Goal: Task Accomplishment & Management: Manage account settings

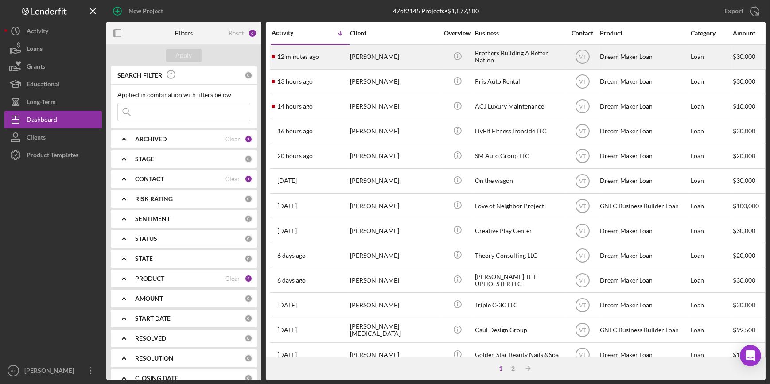
click at [385, 59] on div "Quadeer Porter" at bounding box center [394, 56] width 89 height 23
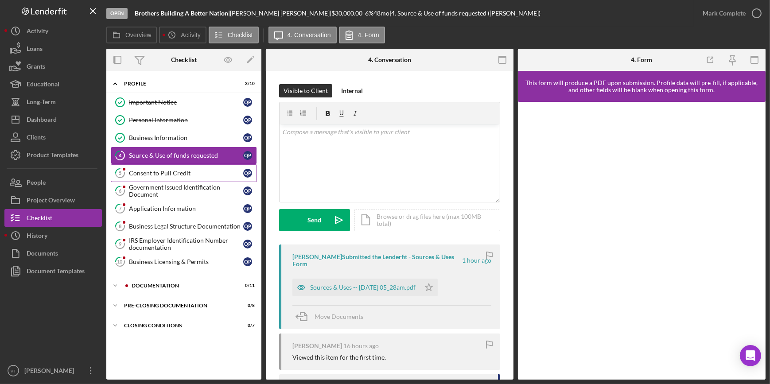
click at [186, 171] on div "Consent to Pull Credit" at bounding box center [186, 173] width 114 height 7
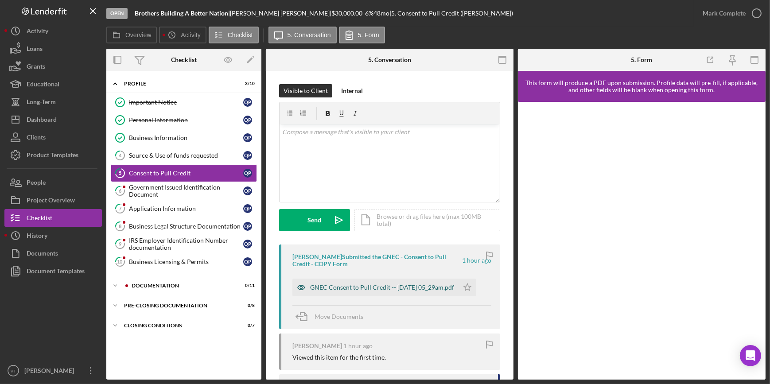
click at [357, 290] on div "GNEC Consent to Pull Credit -- 2025-08-19 05_29am.pdf" at bounding box center [382, 287] width 144 height 7
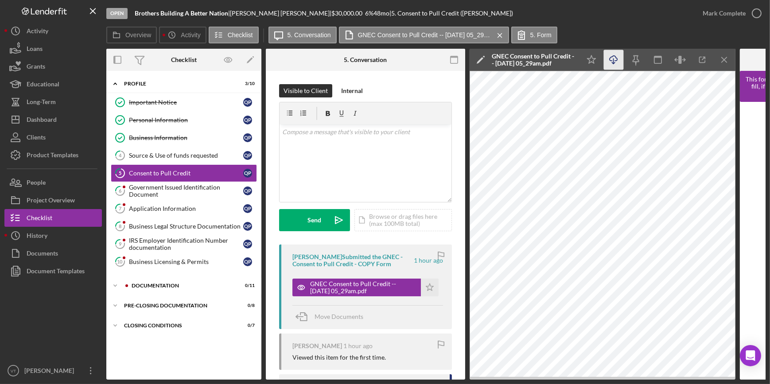
click at [614, 62] on line "button" at bounding box center [614, 61] width 0 height 5
click at [697, 11] on button "Mark Complete" at bounding box center [730, 13] width 72 height 18
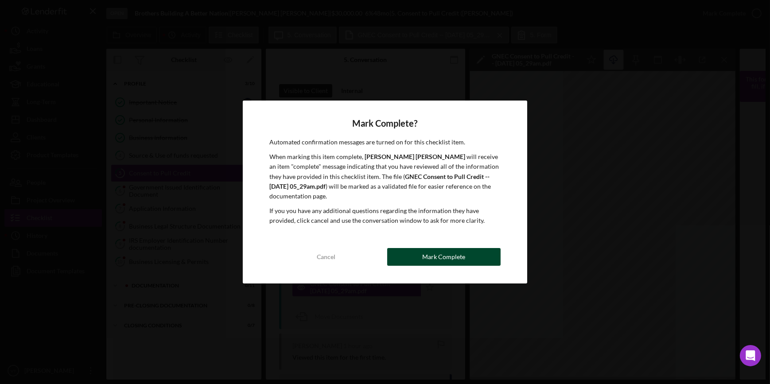
click at [410, 252] on button "Mark Complete" at bounding box center [443, 257] width 113 height 18
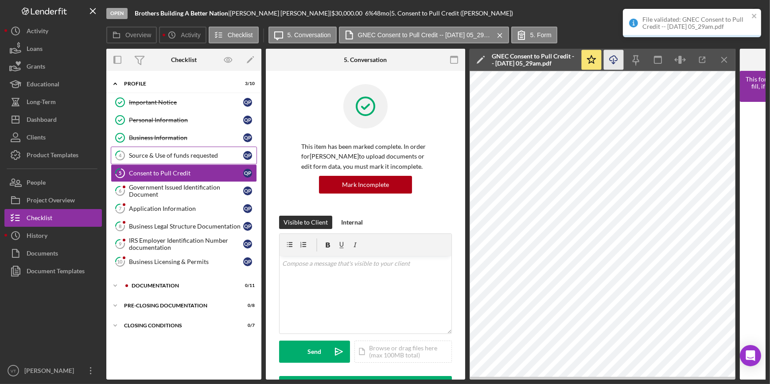
click at [153, 152] on div "Source & Use of funds requested" at bounding box center [186, 155] width 114 height 7
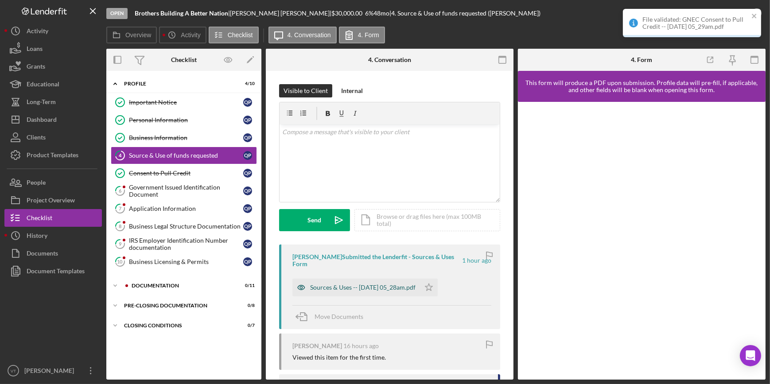
click at [372, 284] on div "Sources & Uses -- 2025-08-19 05_28am.pdf" at bounding box center [357, 288] width 128 height 18
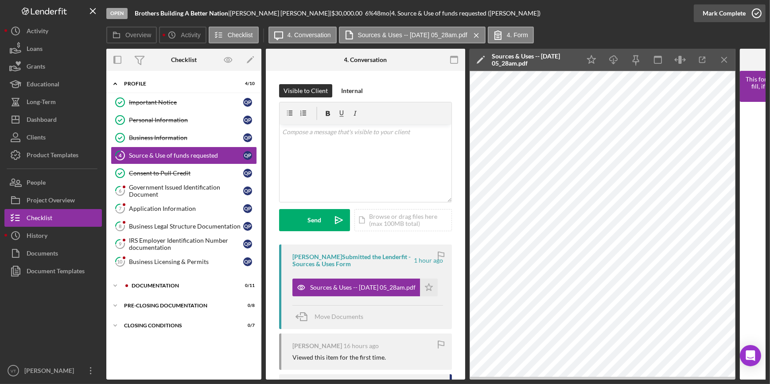
click at [709, 9] on div "Mark Complete" at bounding box center [724, 13] width 43 height 18
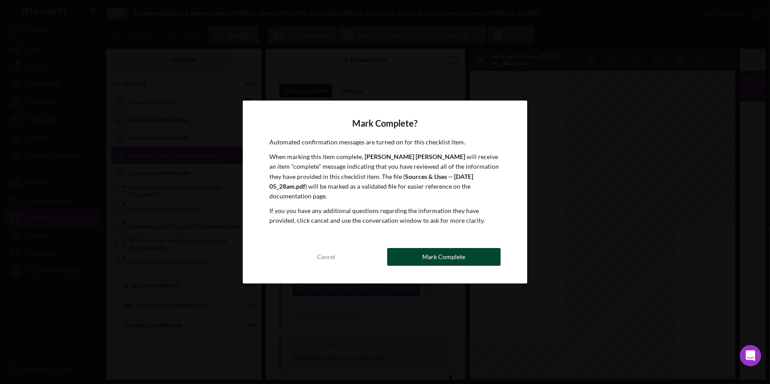
click at [443, 250] on div "Mark Complete" at bounding box center [443, 257] width 43 height 18
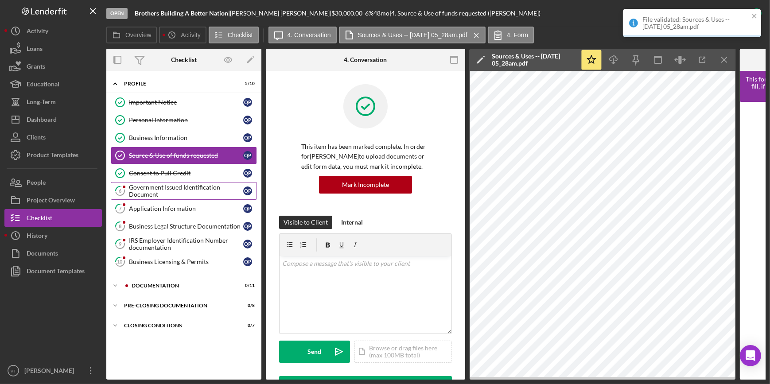
click at [166, 186] on div "Government Issued Identification Document" at bounding box center [186, 191] width 114 height 14
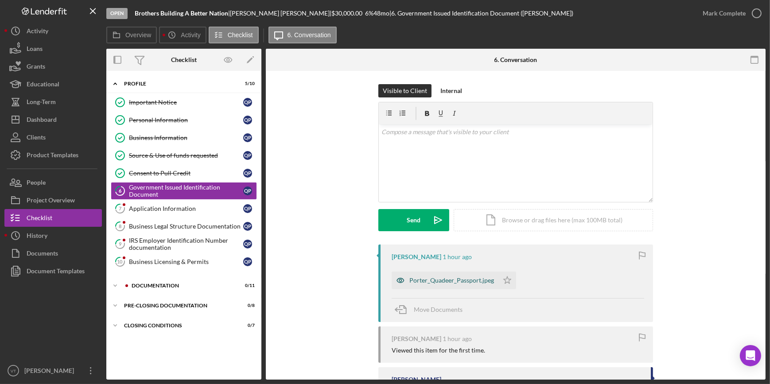
click at [412, 281] on div "Porter_Quadeer_Passport.jpeg" at bounding box center [452, 280] width 85 height 7
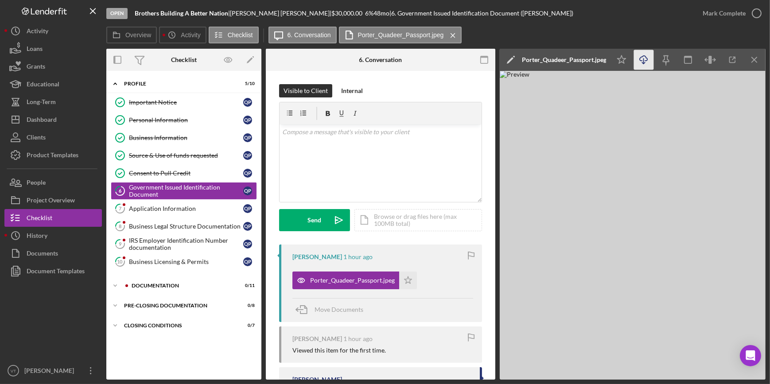
click at [637, 63] on icon "Icon/Download" at bounding box center [644, 60] width 20 height 20
click at [556, 25] on div "Open Brothers Building A Better Nation | Quadeer Porter | $30,000.00 6 % 48 mo …" at bounding box center [400, 13] width 588 height 27
click at [735, 12] on div "Mark Complete" at bounding box center [724, 13] width 43 height 18
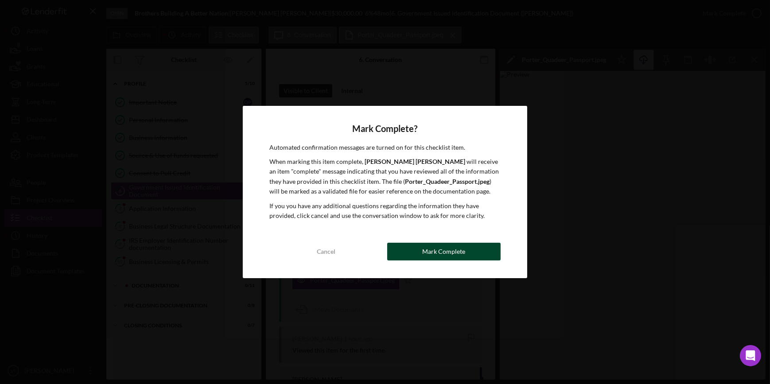
click at [419, 246] on button "Mark Complete" at bounding box center [443, 252] width 113 height 18
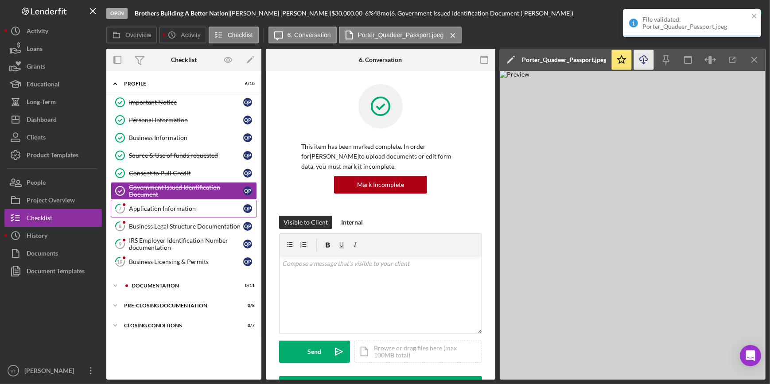
click at [155, 208] on div "Application Information" at bounding box center [186, 208] width 114 height 7
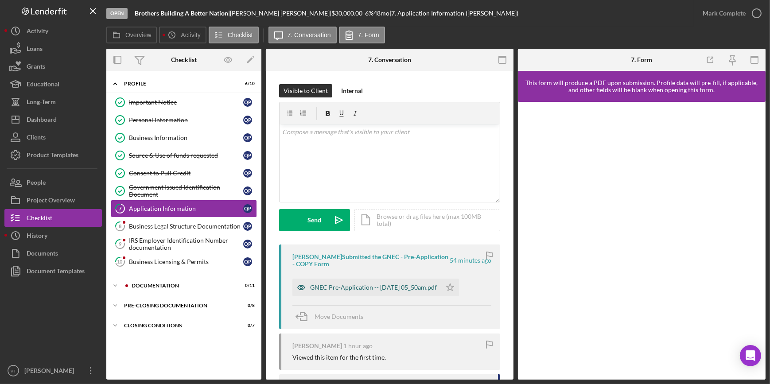
click at [352, 289] on div "GNEC Pre-Application -- 2025-08-19 05_50am.pdf" at bounding box center [373, 287] width 127 height 7
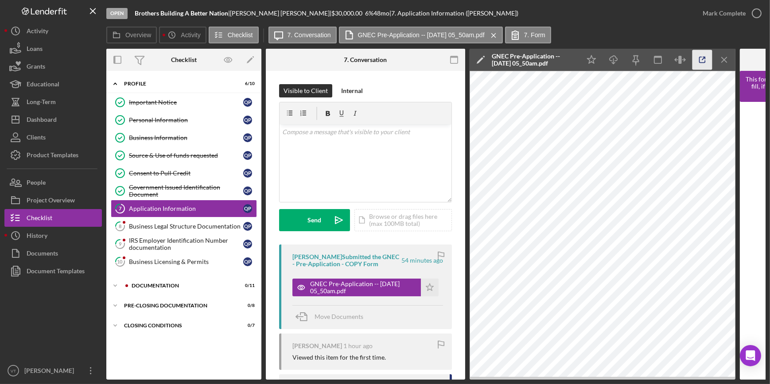
click at [705, 55] on icon "button" at bounding box center [703, 60] width 20 height 20
click at [731, 15] on div "Mark Complete" at bounding box center [724, 13] width 43 height 18
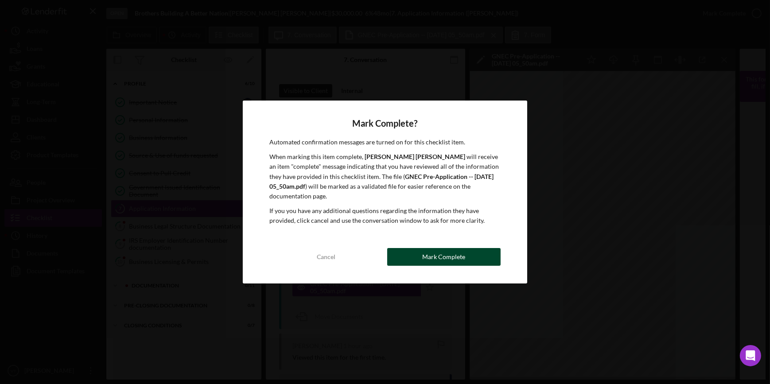
click at [461, 248] on div "Mark Complete" at bounding box center [443, 257] width 43 height 18
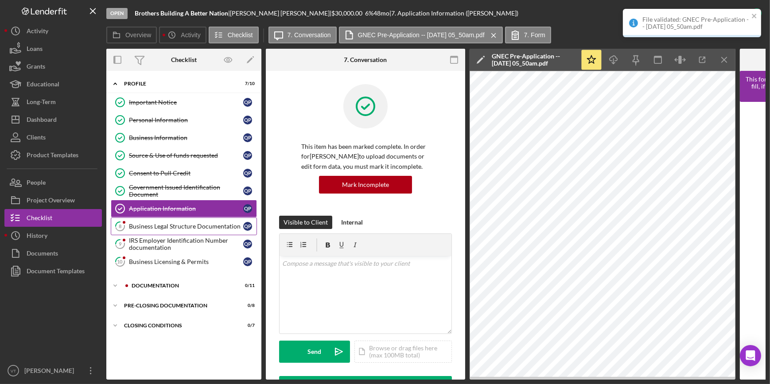
click at [184, 228] on div "Business Legal Structure Documentation" at bounding box center [186, 226] width 114 height 7
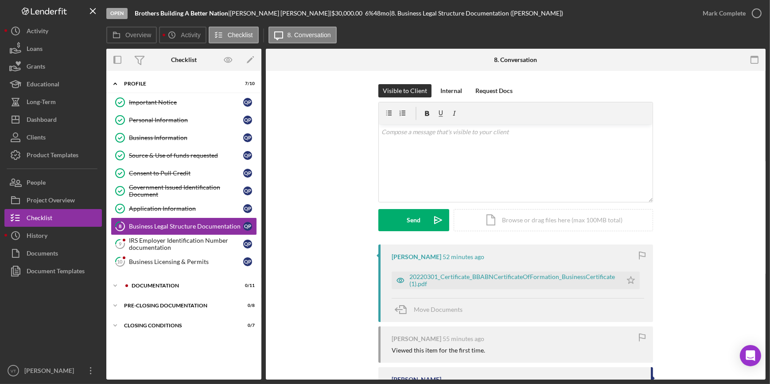
scroll to position [40, 0]
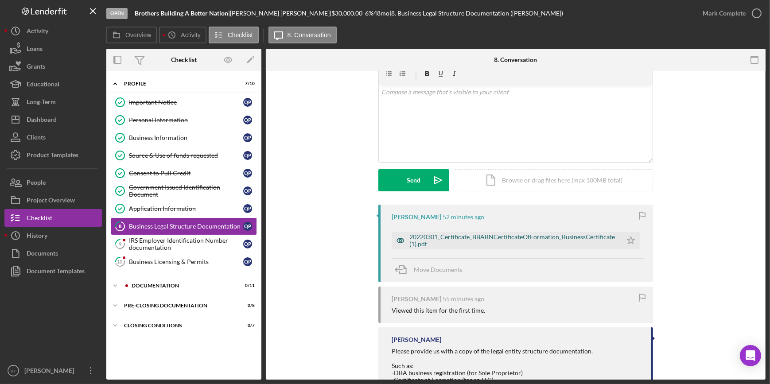
click at [502, 238] on div "20220301_Certificate_BBABNCertificateOfFormation_BusinessCertificate (1).pdf" at bounding box center [514, 241] width 208 height 14
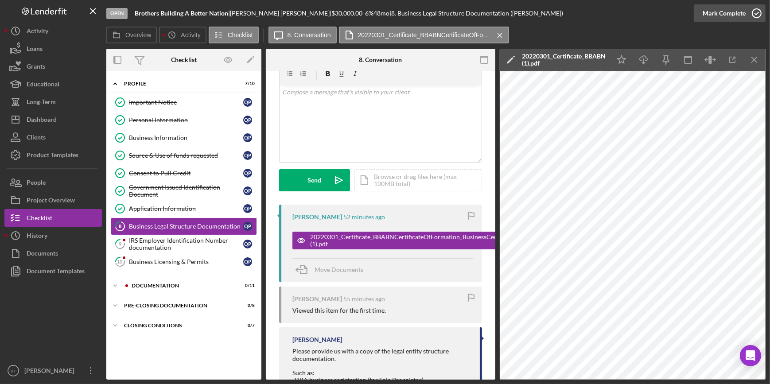
click at [714, 10] on div "Mark Complete" at bounding box center [724, 13] width 43 height 18
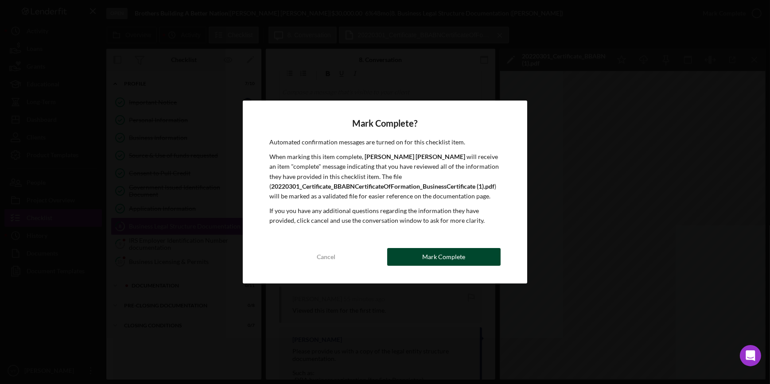
click at [443, 254] on div "Mark Complete" at bounding box center [443, 257] width 43 height 18
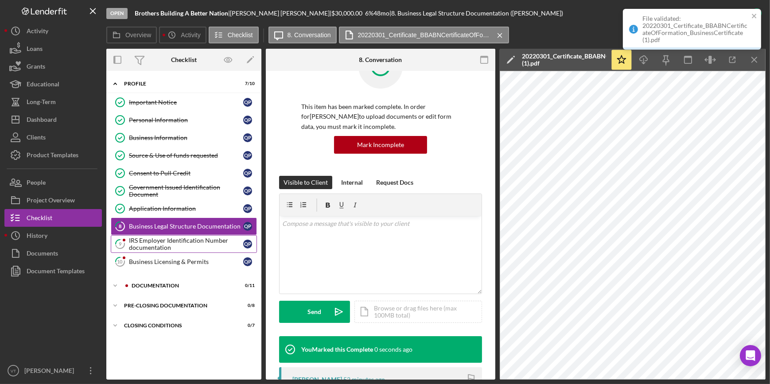
scroll to position [172, 0]
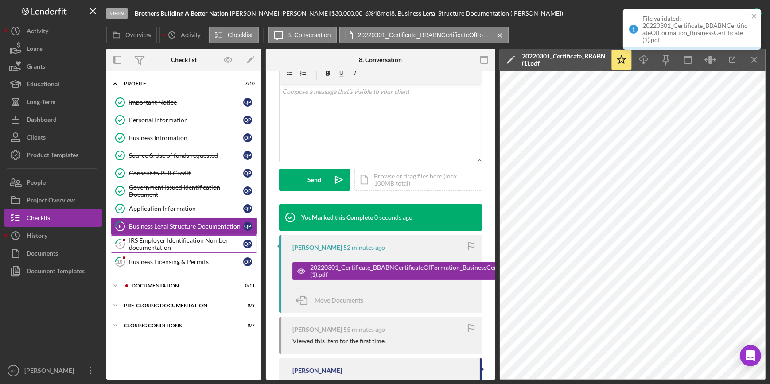
click at [211, 242] on div "IRS Employer Identification Number documentation" at bounding box center [186, 244] width 114 height 14
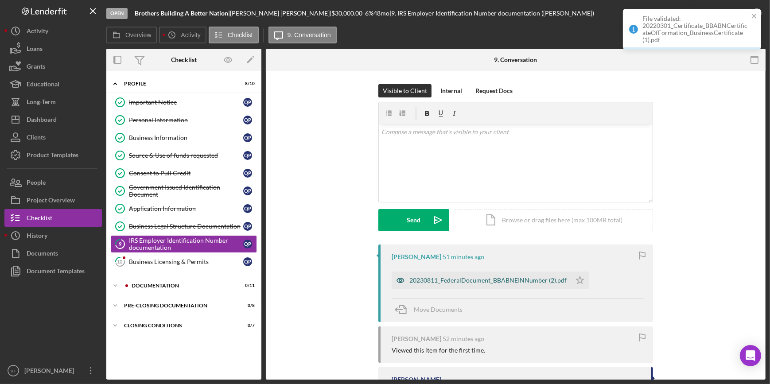
click at [466, 277] on div "20230811_FederalDocument_BBABNEINNumber (2).pdf" at bounding box center [488, 280] width 157 height 7
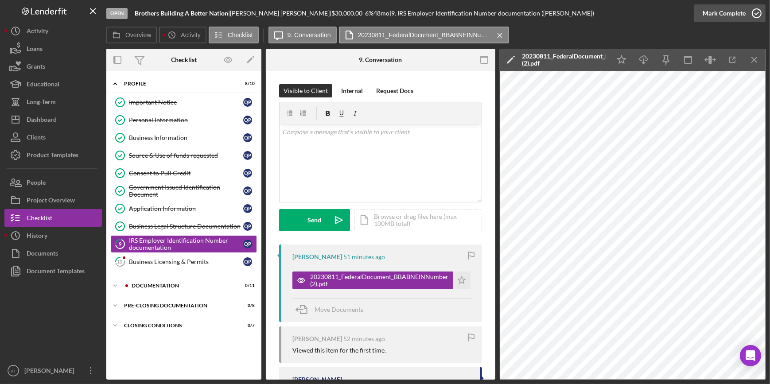
click at [713, 13] on div "Mark Complete" at bounding box center [724, 13] width 43 height 18
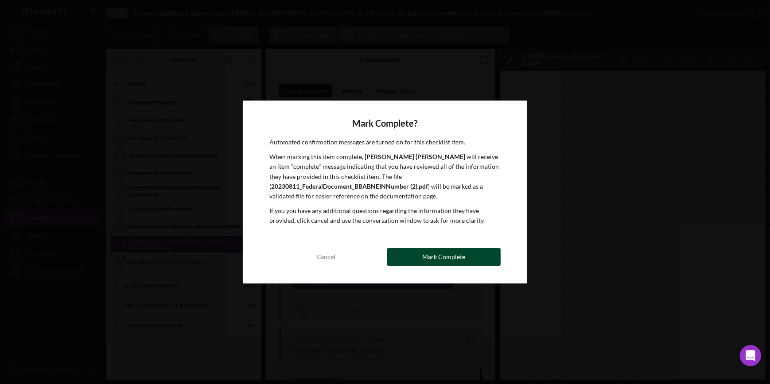
click at [446, 257] on div "Mark Complete" at bounding box center [443, 257] width 43 height 18
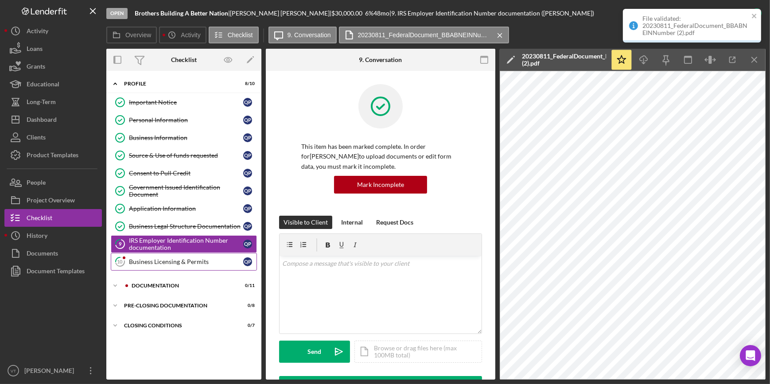
click at [155, 262] on div "Business Licensing & Permits" at bounding box center [186, 261] width 114 height 7
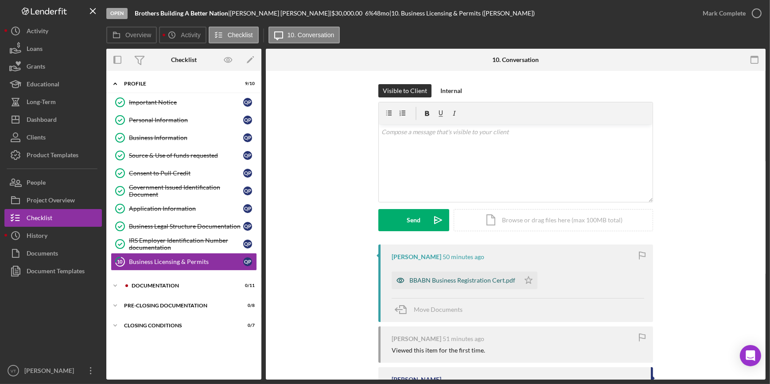
click at [469, 276] on div "BBABN Business Registration Cert.pdf" at bounding box center [456, 281] width 128 height 18
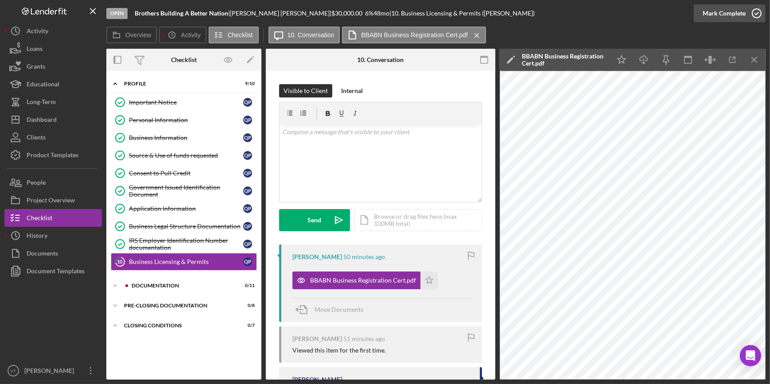
click at [746, 16] on icon "button" at bounding box center [757, 13] width 22 height 22
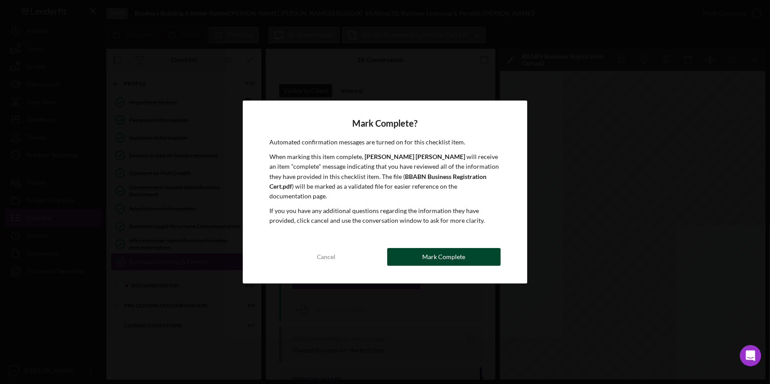
click at [457, 258] on div "Mark Complete" at bounding box center [443, 257] width 43 height 18
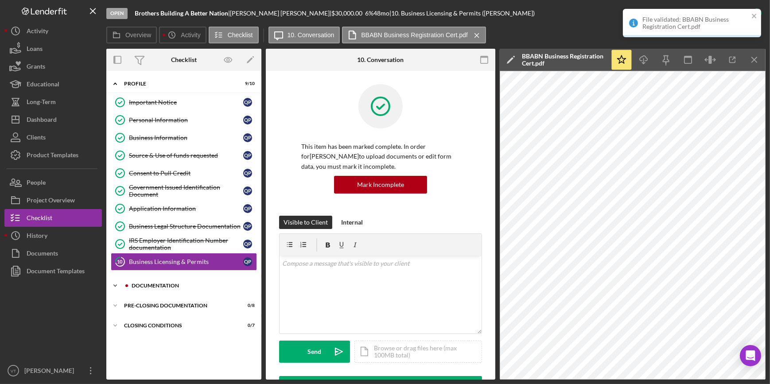
click at [119, 285] on icon "Icon/Expander" at bounding box center [115, 286] width 18 height 18
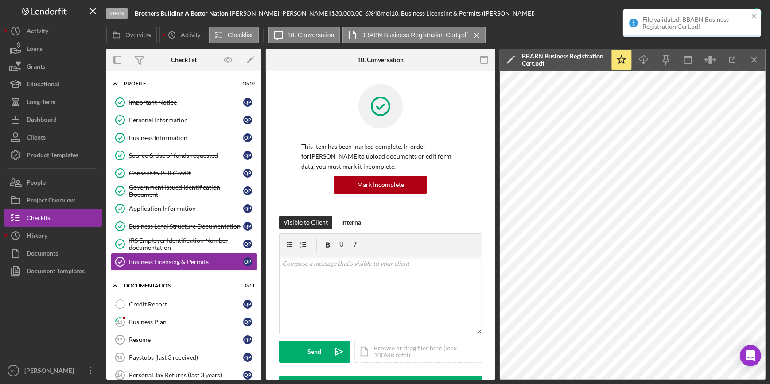
scroll to position [157, 0]
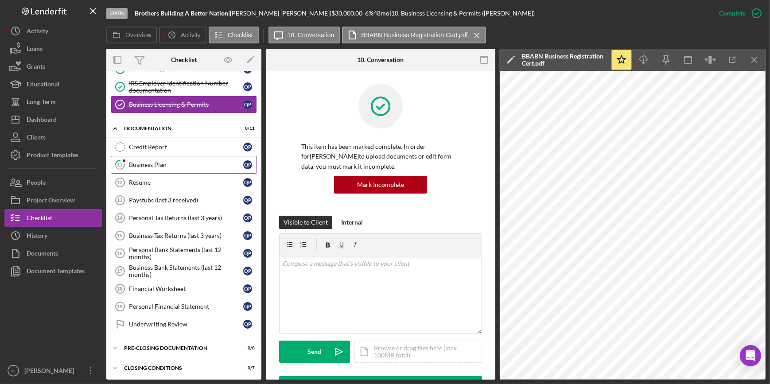
click at [145, 164] on div "Business Plan" at bounding box center [186, 164] width 114 height 7
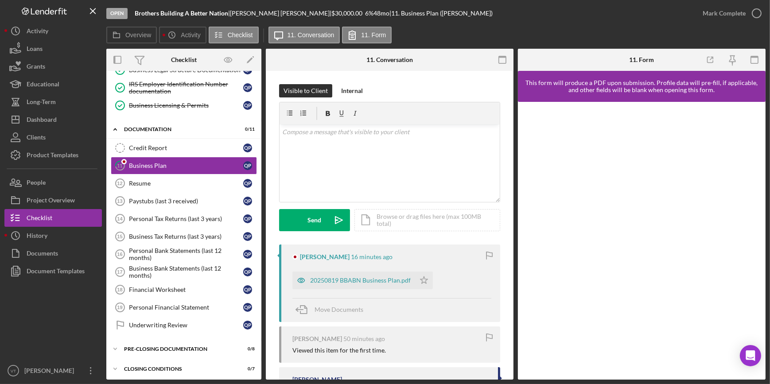
scroll to position [157, 0]
click at [370, 281] on div "20250819 BBABN Business Plan.pdf" at bounding box center [360, 280] width 101 height 7
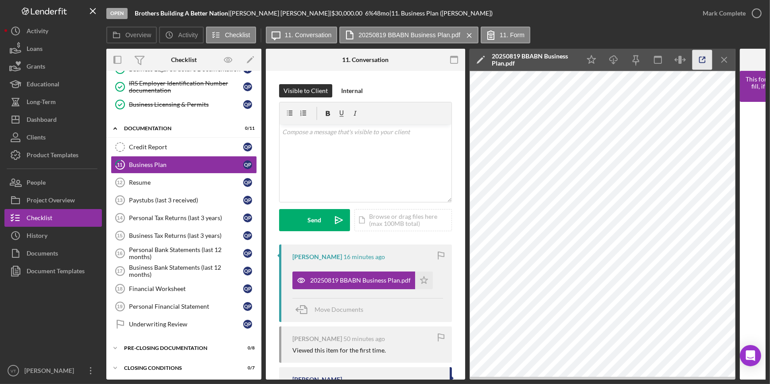
click at [705, 59] on polyline "button" at bounding box center [704, 58] width 2 height 2
click at [741, 12] on div "Mark Complete" at bounding box center [724, 13] width 43 height 18
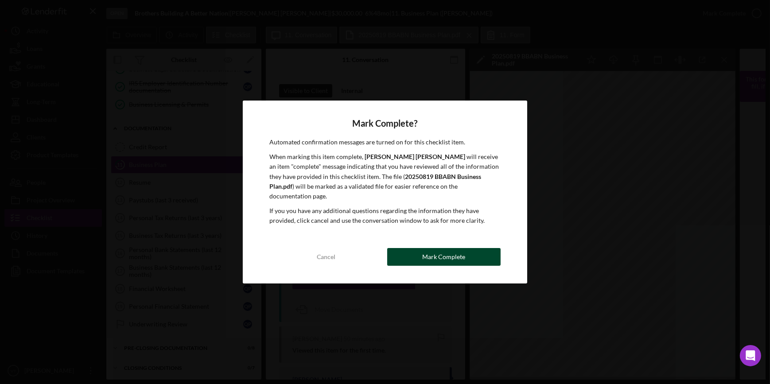
click at [423, 248] on button "Mark Complete" at bounding box center [443, 257] width 113 height 18
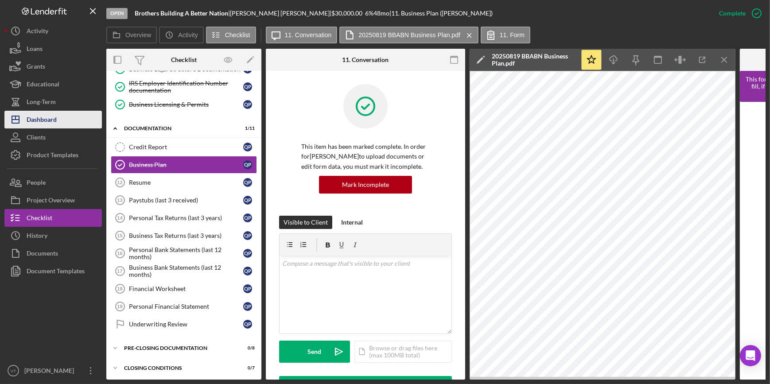
click at [63, 120] on button "Icon/Dashboard Dashboard" at bounding box center [53, 120] width 98 height 18
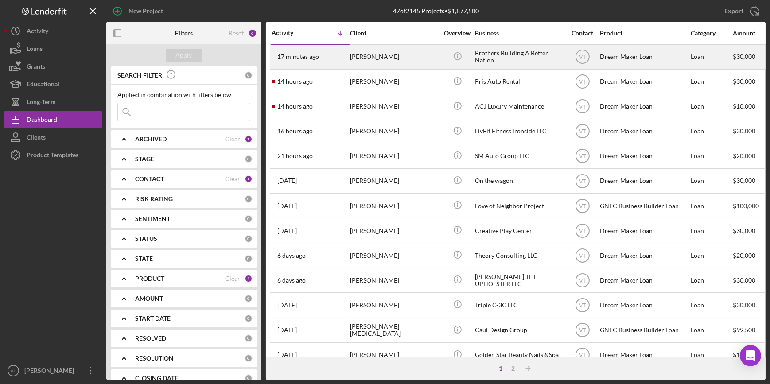
click at [407, 56] on div "Quadeer Porter" at bounding box center [394, 56] width 89 height 23
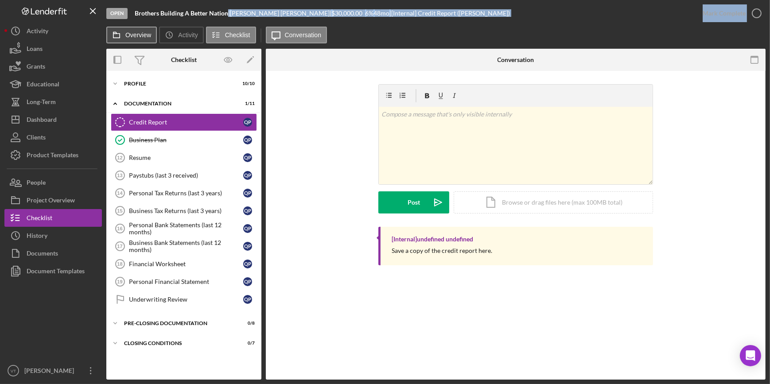
drag, startPoint x: 228, startPoint y: 13, endPoint x: 125, endPoint y: 26, distance: 104.1
click at [125, 26] on div "Open Brothers Building A Better Nation | Quadeer Porter | $30,000.00 6 % 48 mo …" at bounding box center [436, 190] width 660 height 380
click at [278, 12] on div "Quadeer Porter |" at bounding box center [281, 13] width 102 height 7
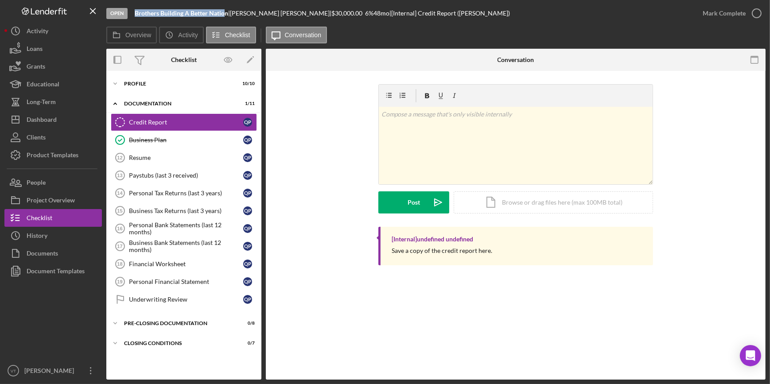
drag, startPoint x: 227, startPoint y: 13, endPoint x: 136, endPoint y: 16, distance: 90.9
click at [136, 16] on b "Brothers Building A Better Nation" at bounding box center [182, 13] width 94 height 8
drag, startPoint x: 131, startPoint y: 12, endPoint x: 230, endPoint y: 14, distance: 98.9
click at [230, 14] on div "Open Brothers Building A Better Nation | Quadeer Porter | $30,000.00 6 % 48 mo …" at bounding box center [400, 13] width 588 height 27
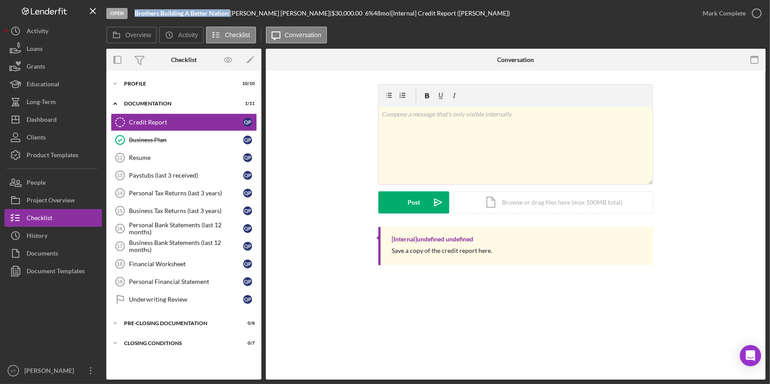
copy div "Brothers Building A Better Nation"
click at [60, 124] on button "Icon/Dashboard Dashboard" at bounding box center [53, 120] width 98 height 18
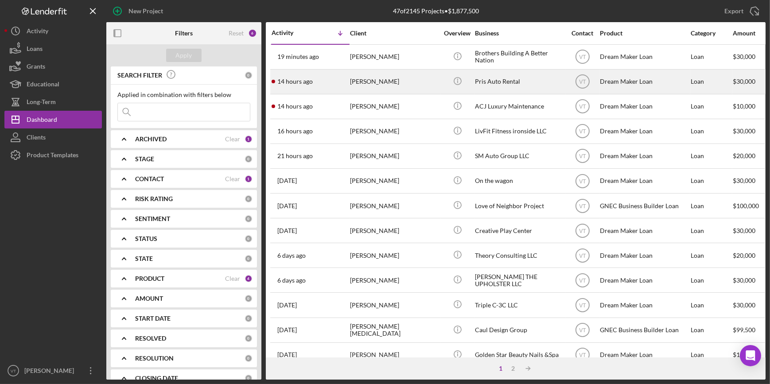
click at [406, 80] on div "Pritom Barua" at bounding box center [394, 81] width 89 height 23
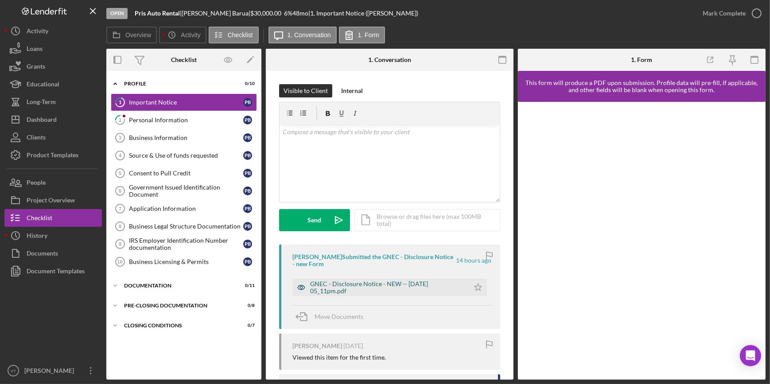
click at [349, 284] on div "GNEC - Disclosure Notice - NEW -- 2025-08-18 05_11pm.pdf" at bounding box center [387, 288] width 155 height 14
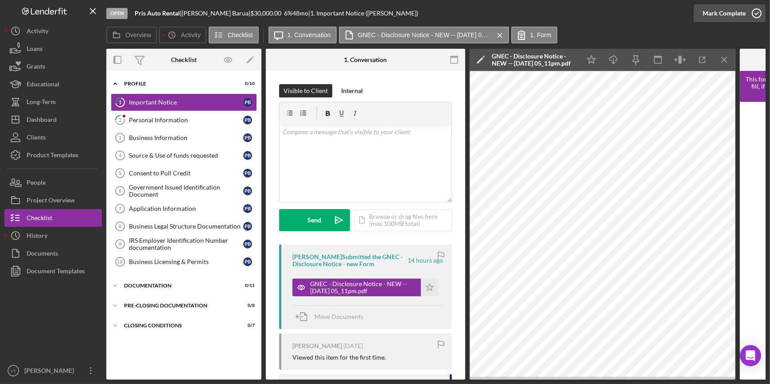
click at [707, 13] on div "Mark Complete" at bounding box center [724, 13] width 43 height 18
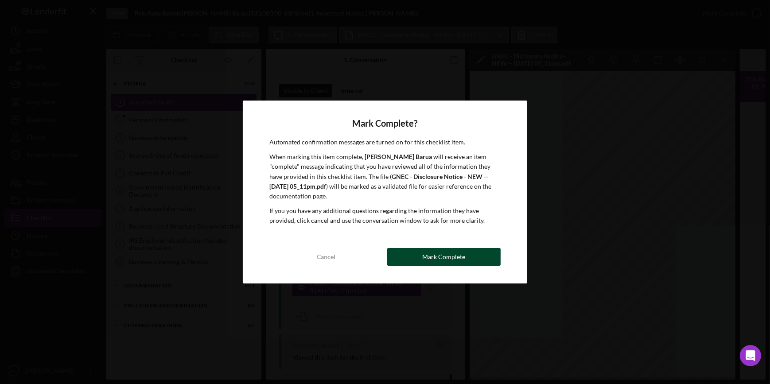
click at [484, 258] on button "Mark Complete" at bounding box center [443, 257] width 113 height 18
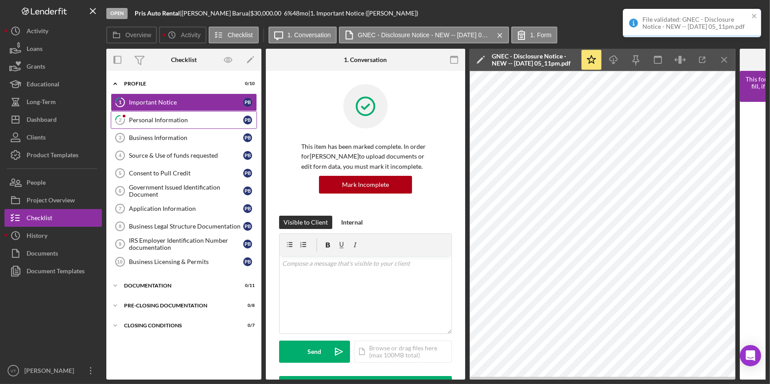
click at [158, 120] on div "Personal Information" at bounding box center [186, 120] width 114 height 7
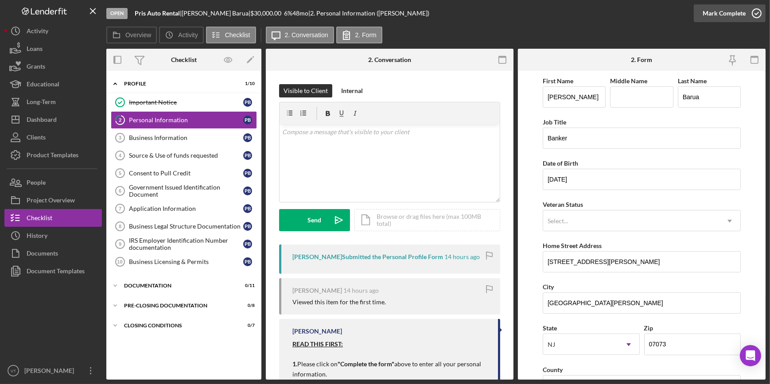
click at [714, 12] on div "Mark Complete" at bounding box center [724, 13] width 43 height 18
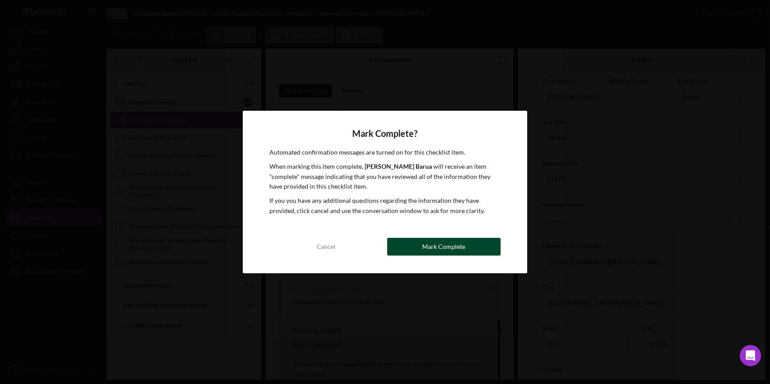
click at [403, 248] on button "Mark Complete" at bounding box center [443, 247] width 113 height 18
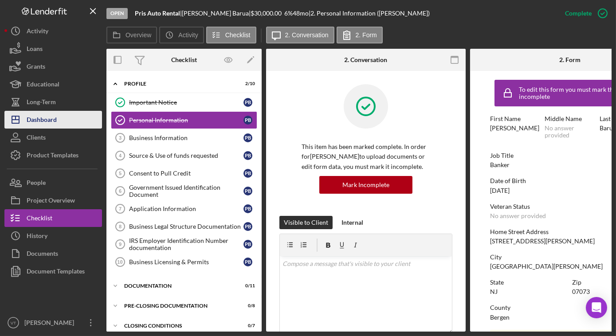
click at [63, 117] on button "Icon/Dashboard Dashboard" at bounding box center [53, 120] width 98 height 18
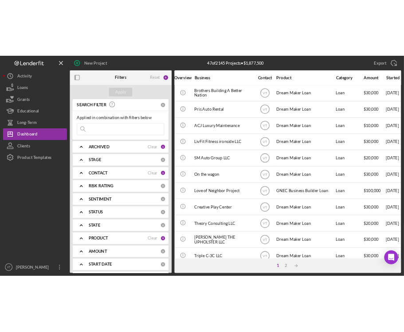
scroll to position [0, 177]
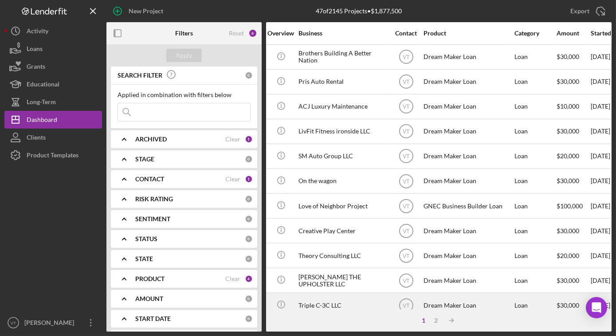
click at [4, 111] on button "Icon/Dashboard Dashboard" at bounding box center [53, 120] width 98 height 18
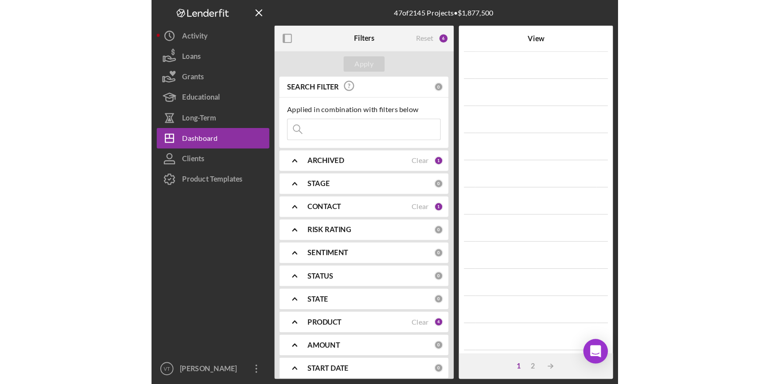
scroll to position [0, 0]
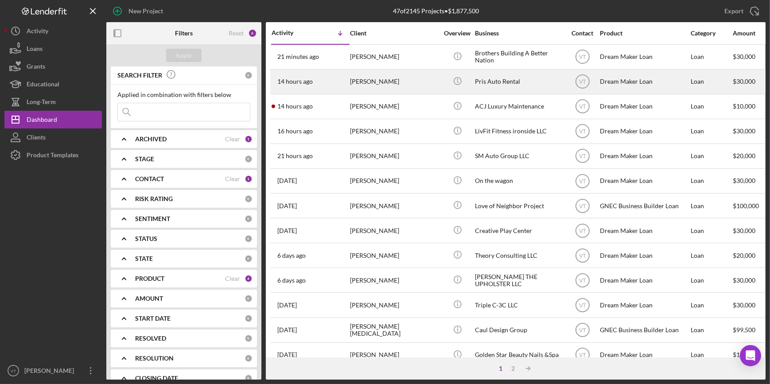
click at [422, 90] on div "Pritom Barua" at bounding box center [394, 81] width 89 height 23
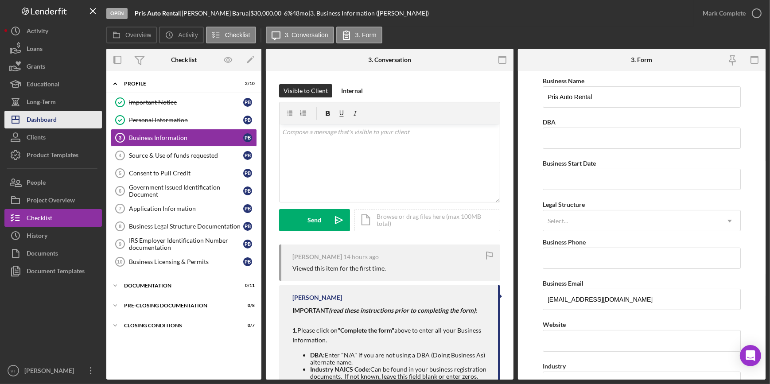
click at [67, 120] on button "Icon/Dashboard Dashboard" at bounding box center [53, 120] width 98 height 18
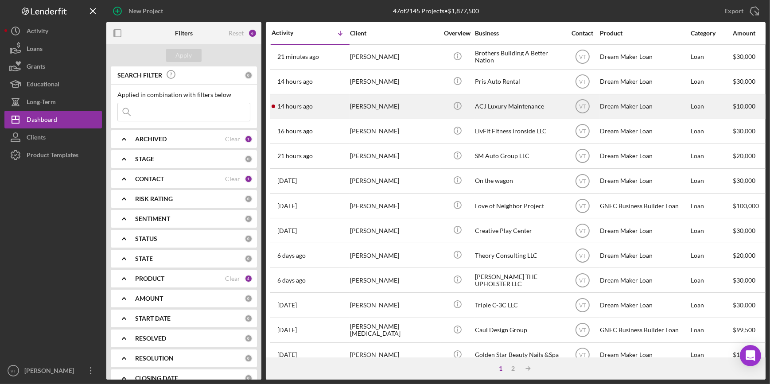
click at [443, 104] on div "Icon/Info" at bounding box center [457, 106] width 33 height 23
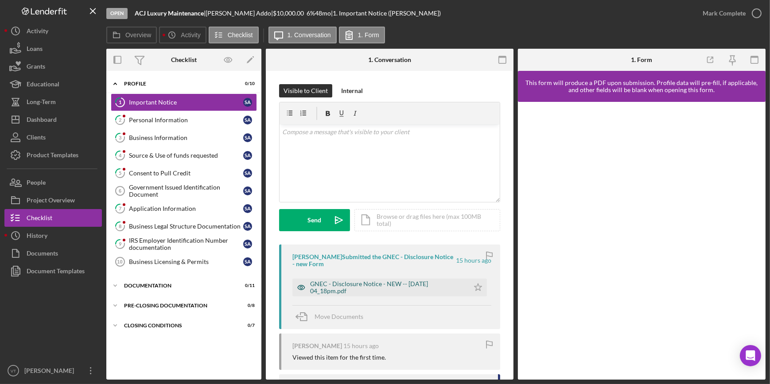
click at [339, 289] on div "GNEC - Disclosure Notice - NEW -- 2025-08-18 04_18pm.pdf" at bounding box center [387, 288] width 155 height 14
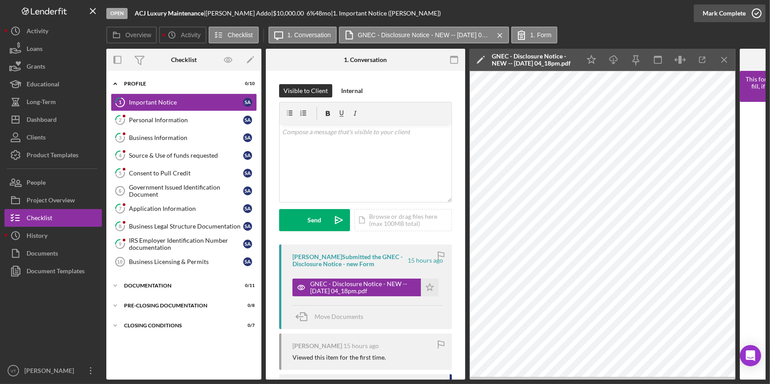
click at [704, 14] on div "Mark Complete" at bounding box center [724, 13] width 43 height 18
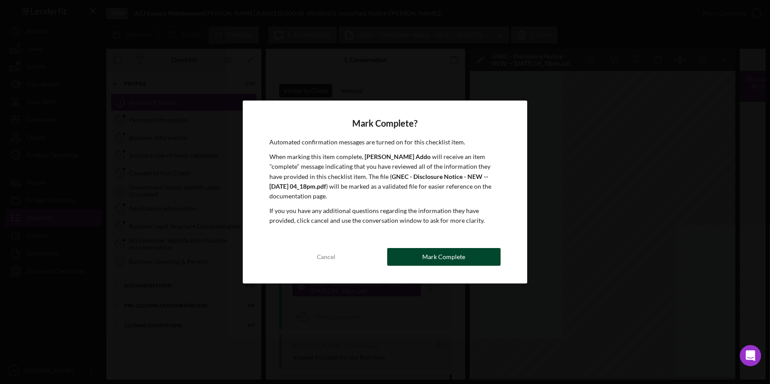
click at [430, 257] on div "Mark Complete" at bounding box center [443, 257] width 43 height 18
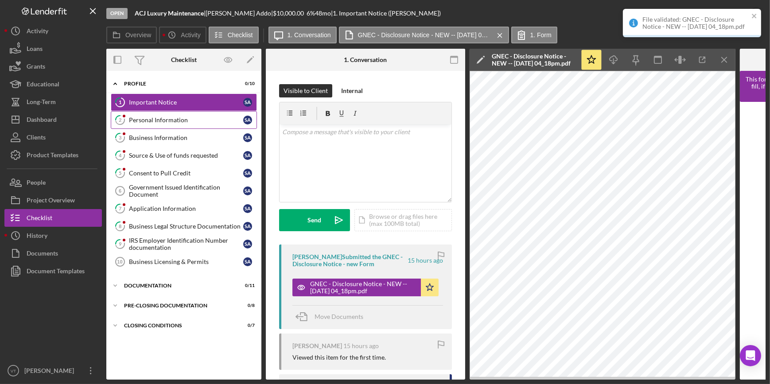
click at [178, 121] on div "Personal Information" at bounding box center [186, 120] width 114 height 7
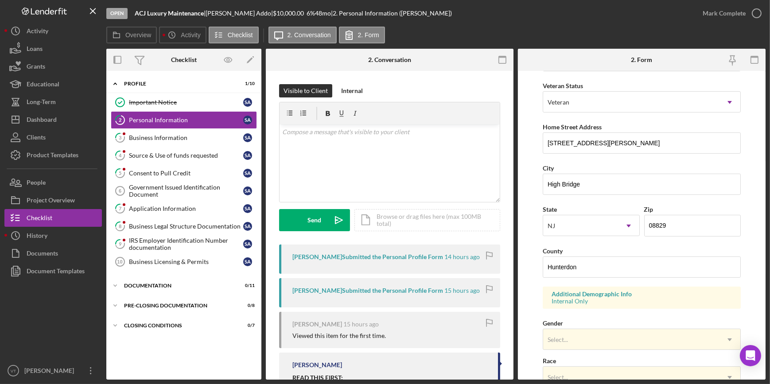
scroll to position [161, 0]
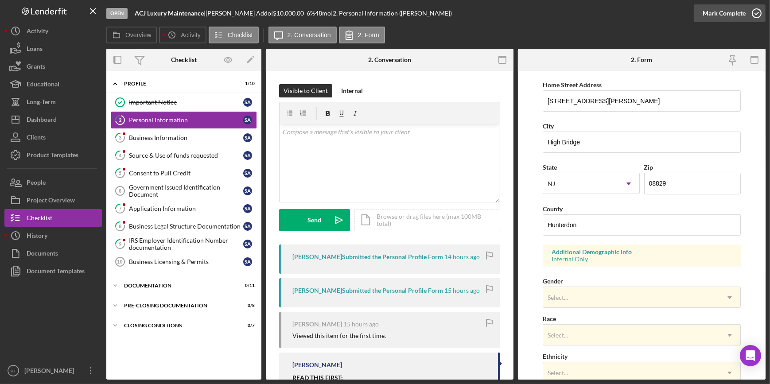
click at [724, 10] on div "Mark Complete" at bounding box center [724, 13] width 43 height 18
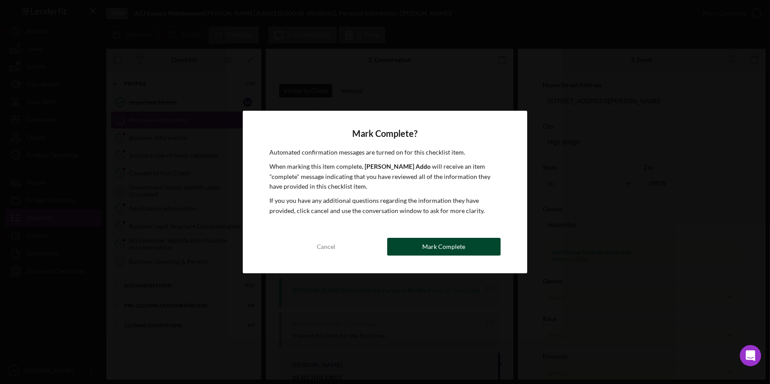
click at [443, 246] on div "Mark Complete" at bounding box center [443, 247] width 43 height 18
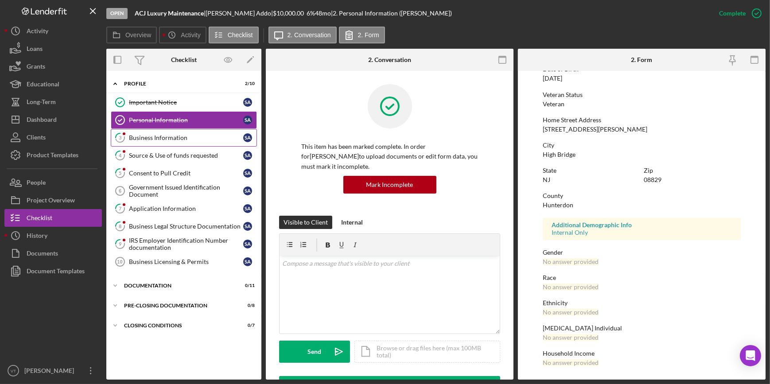
scroll to position [105, 0]
click at [199, 132] on link "3 Business Information S A" at bounding box center [184, 138] width 146 height 18
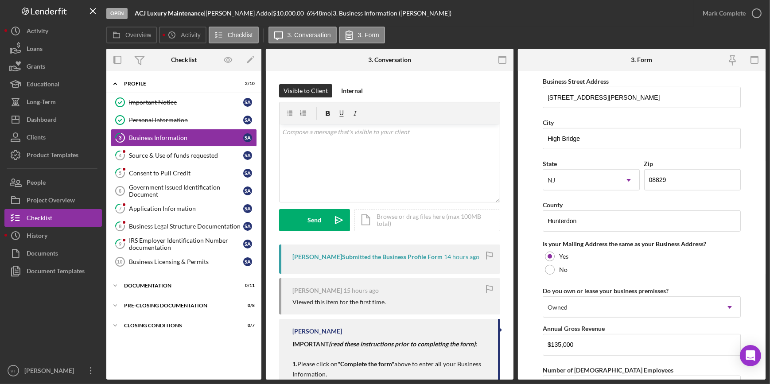
scroll to position [524, 0]
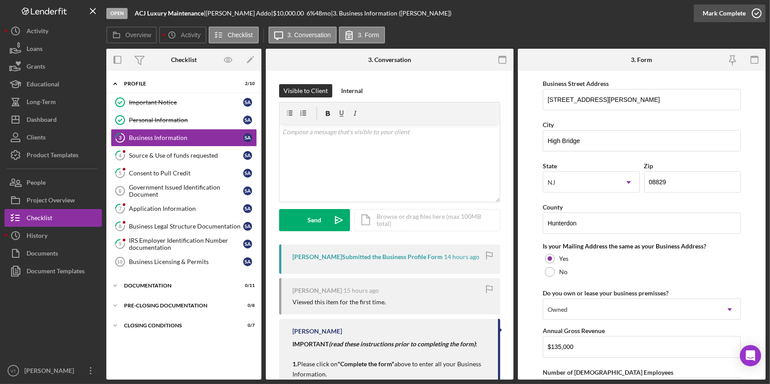
click at [749, 8] on icon "button" at bounding box center [757, 13] width 22 height 22
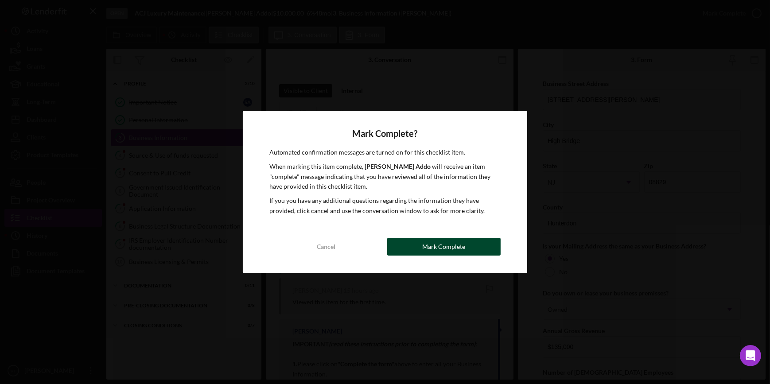
click at [438, 250] on div "Mark Complete" at bounding box center [443, 247] width 43 height 18
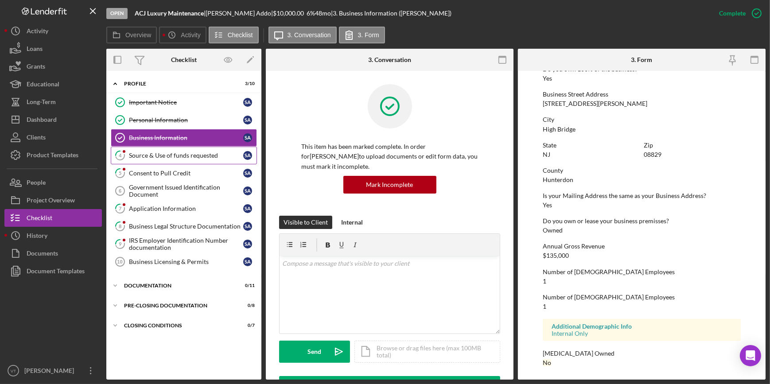
scroll to position [342, 0]
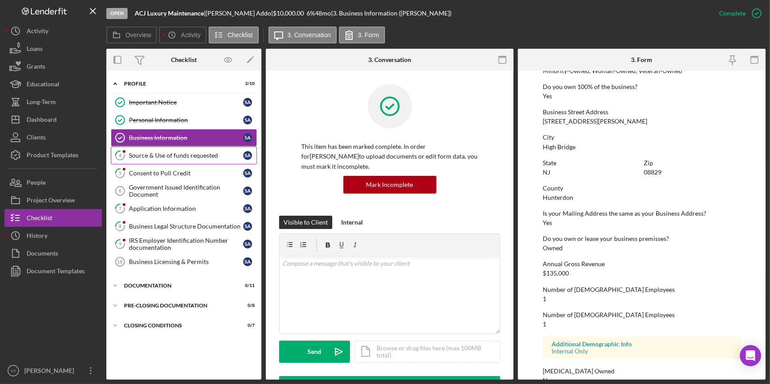
click at [211, 157] on div "Source & Use of funds requested" at bounding box center [186, 155] width 114 height 7
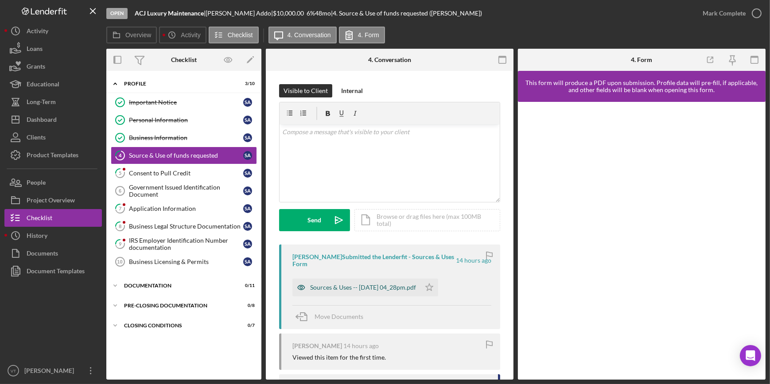
click at [359, 288] on div "Sources & Uses -- 2025-08-18 04_28pm.pdf" at bounding box center [363, 287] width 106 height 7
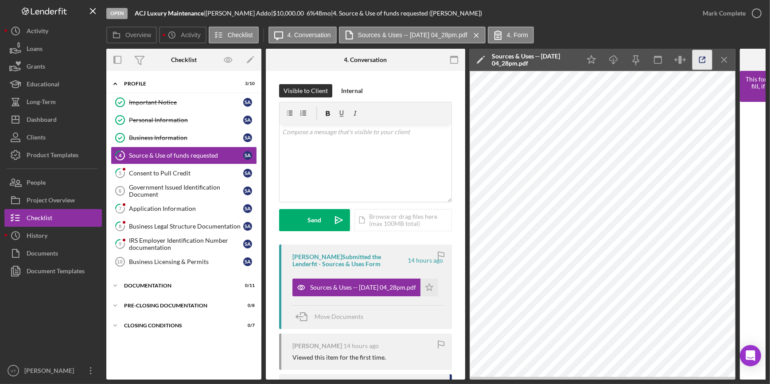
click at [704, 57] on icon "button" at bounding box center [703, 60] width 20 height 20
click at [735, 14] on div "Mark Complete" at bounding box center [724, 13] width 43 height 18
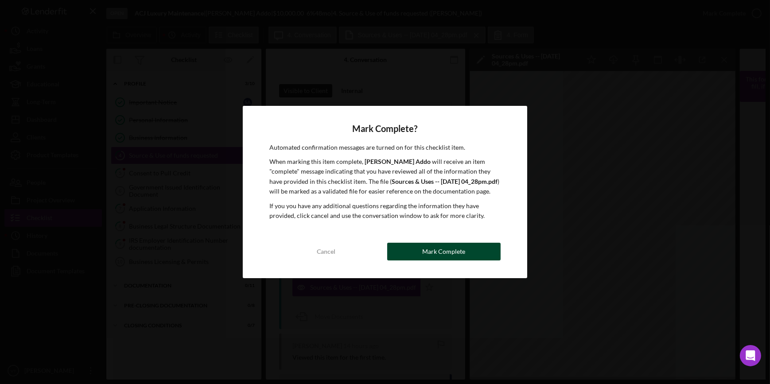
click at [430, 252] on div "Mark Complete" at bounding box center [443, 252] width 43 height 18
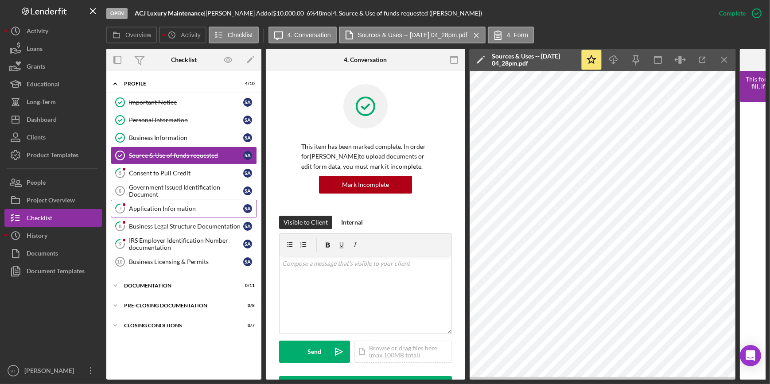
click at [191, 209] on div "Application Information" at bounding box center [186, 208] width 114 height 7
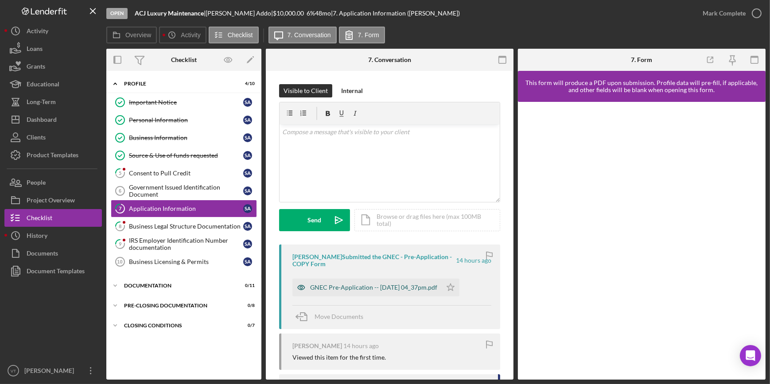
click at [353, 291] on div "GNEC Pre-Application -- [DATE] 04_37pm.pdf" at bounding box center [373, 287] width 127 height 7
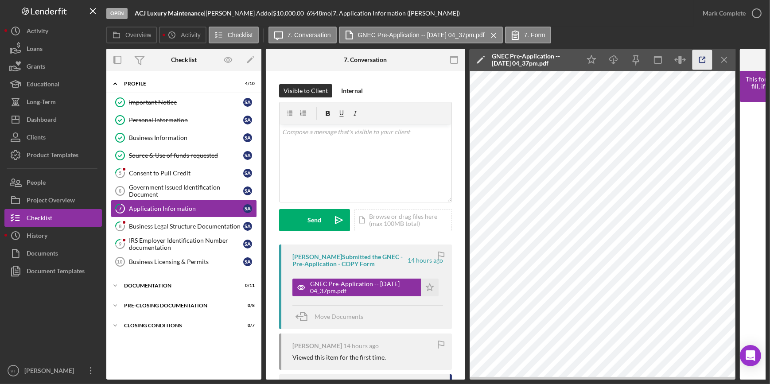
click at [699, 65] on icon "button" at bounding box center [703, 60] width 20 height 20
click at [715, 11] on div "Mark Complete" at bounding box center [724, 13] width 43 height 18
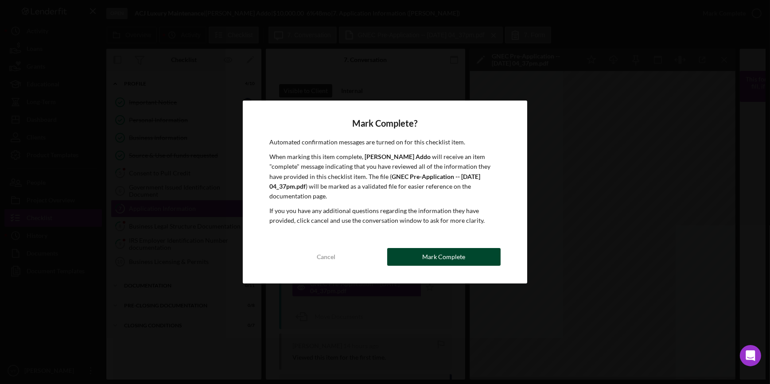
click at [463, 253] on div "Mark Complete" at bounding box center [443, 257] width 43 height 18
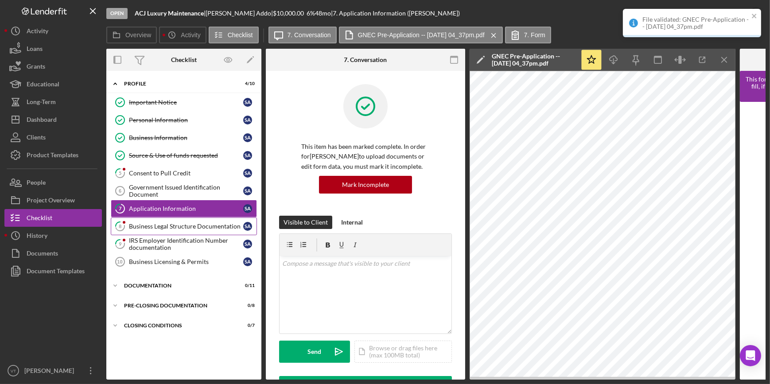
click at [190, 226] on div "Business Legal Structure Documentation" at bounding box center [186, 226] width 114 height 7
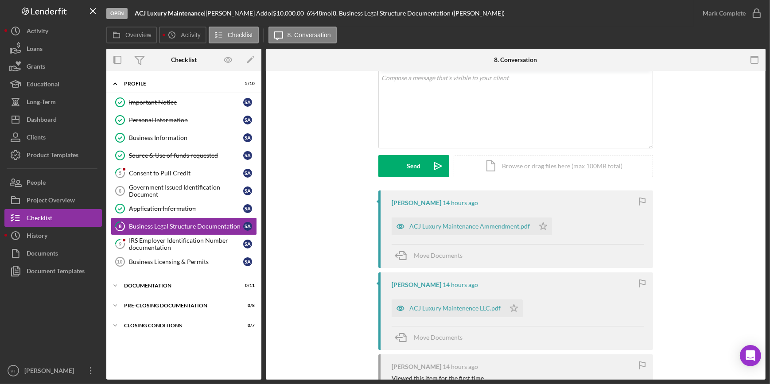
scroll to position [44, 0]
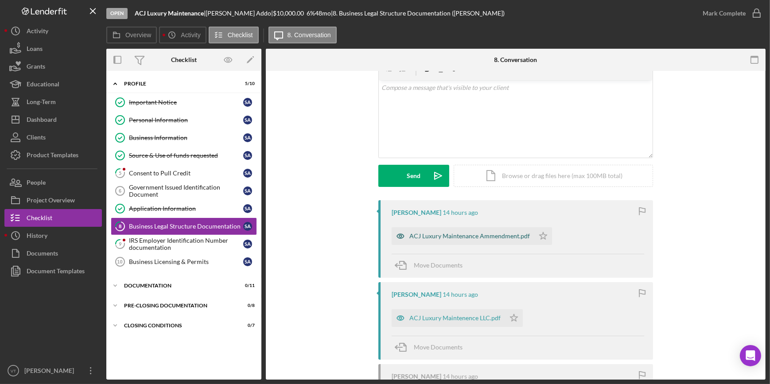
click at [442, 233] on div "ACJ Luxury Maintenance Ammendment.pdf" at bounding box center [470, 236] width 121 height 7
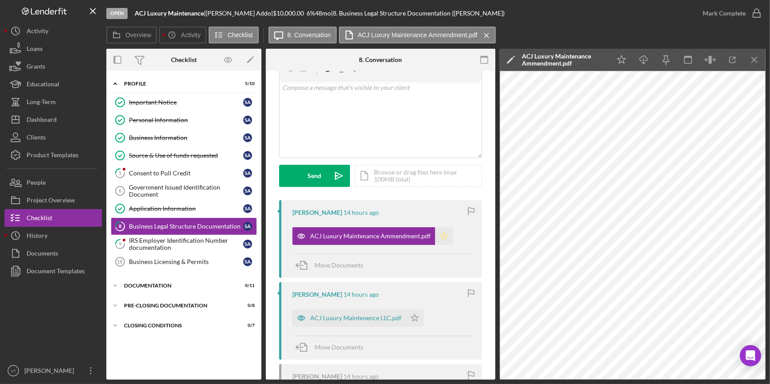
click at [442, 238] on polygon "button" at bounding box center [445, 235] width 8 height 7
click at [364, 317] on div "ACJ Luxury Maintenence LLC.pdf" at bounding box center [355, 318] width 91 height 7
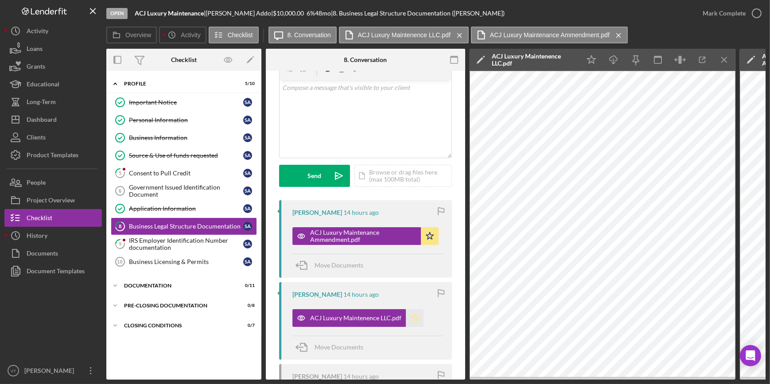
click at [415, 315] on icon "Icon/Star" at bounding box center [415, 318] width 18 height 18
click at [719, 18] on div "Mark Complete" at bounding box center [724, 13] width 43 height 18
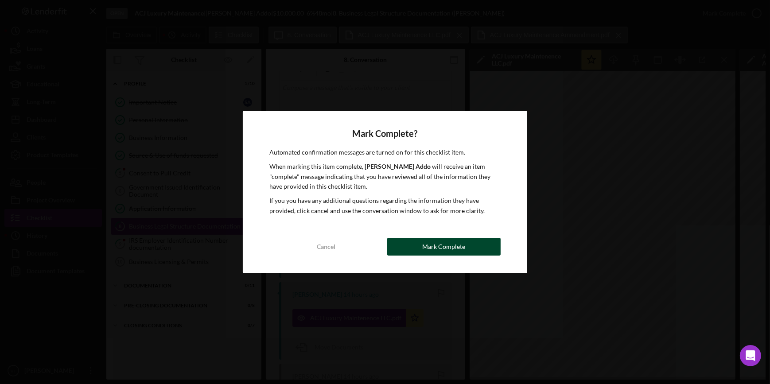
click at [468, 246] on button "Mark Complete" at bounding box center [443, 247] width 113 height 18
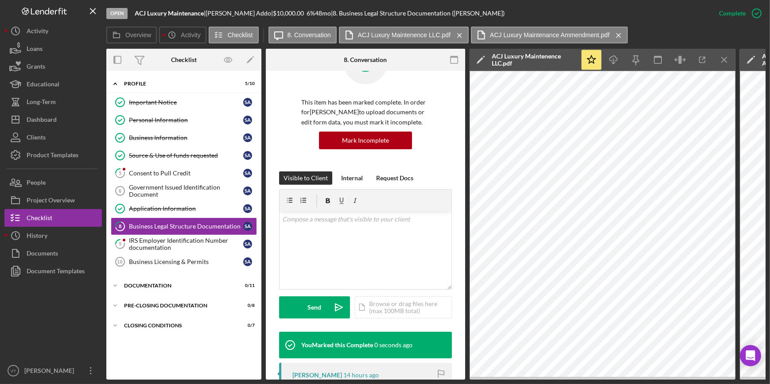
scroll to position [176, 0]
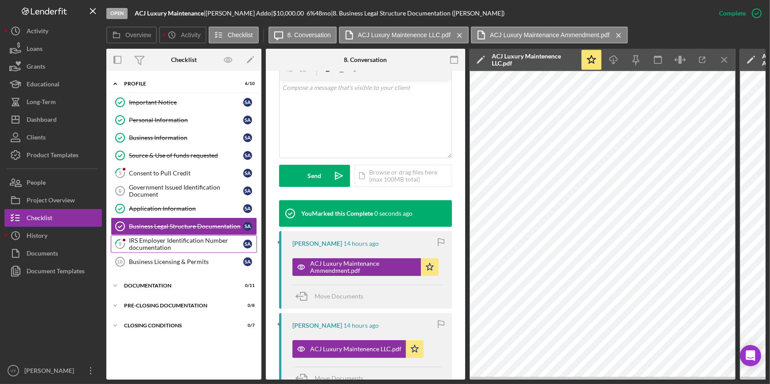
click at [210, 244] on div "IRS Employer Identification Number documentation" at bounding box center [186, 244] width 114 height 14
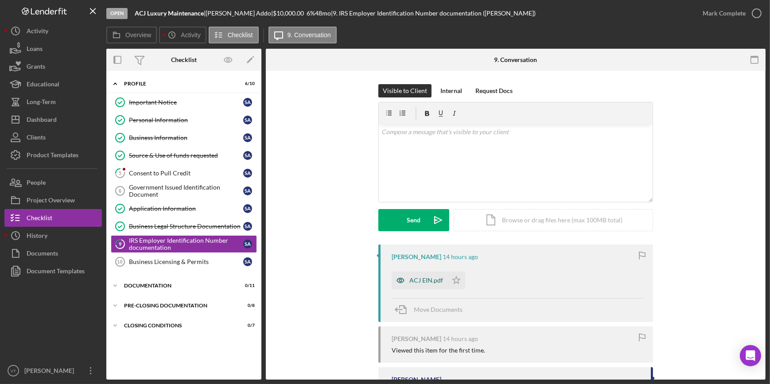
click at [407, 275] on icon "button" at bounding box center [401, 281] width 18 height 18
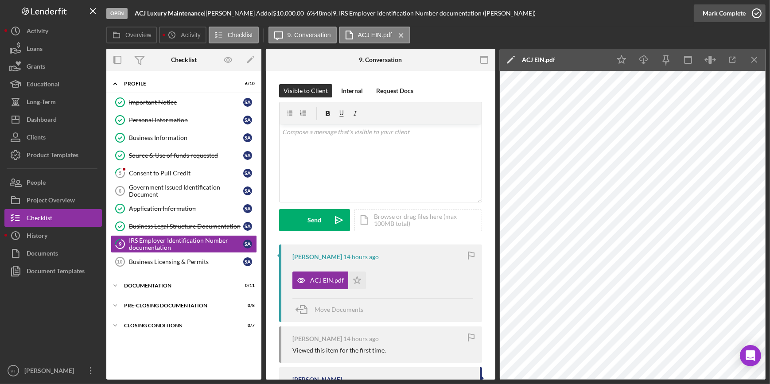
click at [725, 13] on div "Mark Complete" at bounding box center [724, 13] width 43 height 18
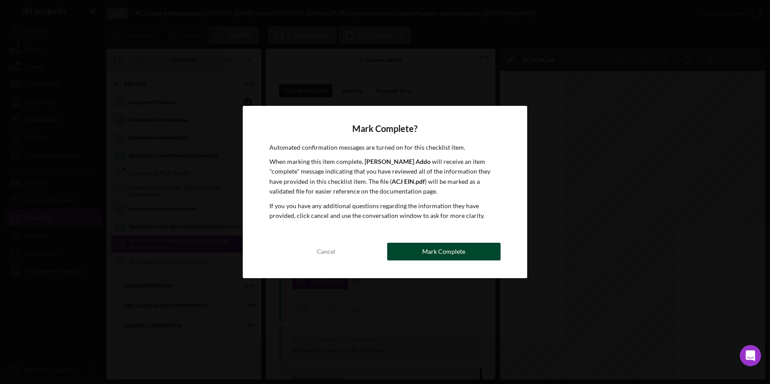
click at [470, 250] on button "Mark Complete" at bounding box center [443, 252] width 113 height 18
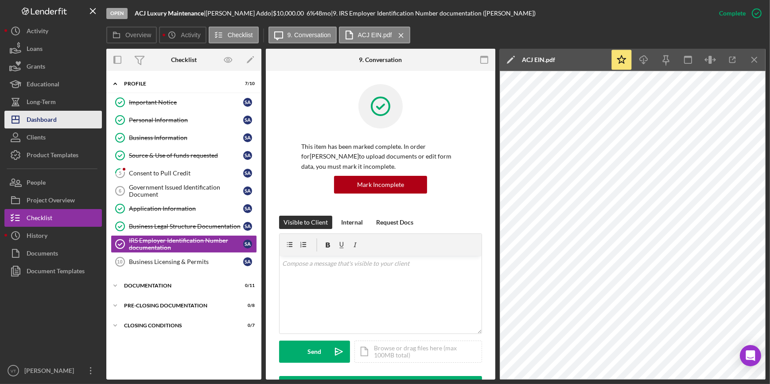
click at [23, 123] on icon "Icon/Dashboard" at bounding box center [15, 120] width 22 height 22
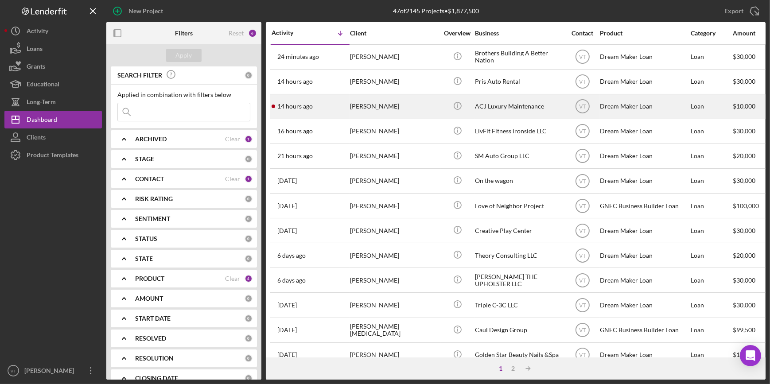
click at [304, 103] on time "14 hours ago" at bounding box center [294, 106] width 35 height 7
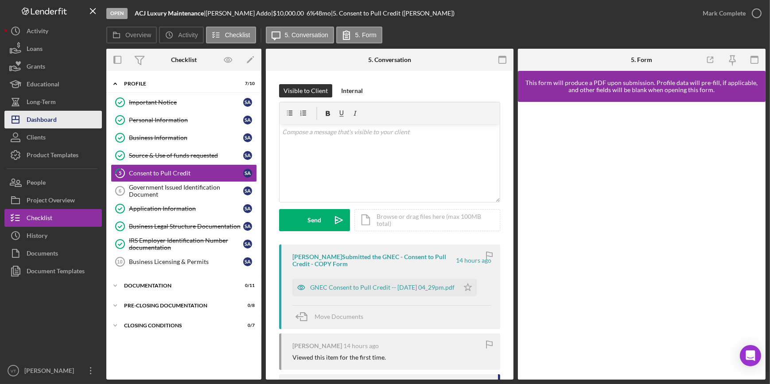
click at [41, 116] on div "Dashboard" at bounding box center [42, 121] width 30 height 20
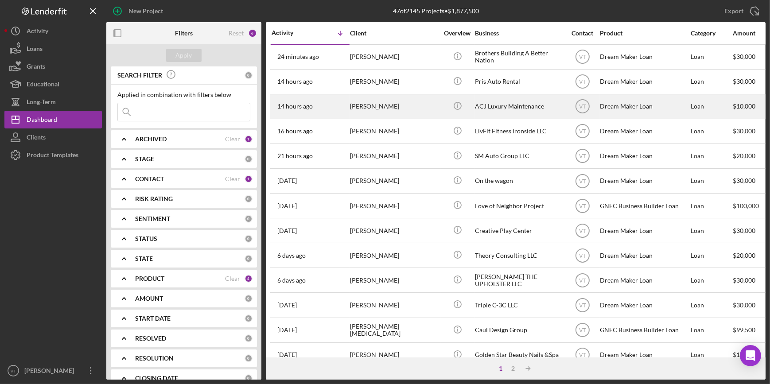
click at [370, 107] on div "[PERSON_NAME]" at bounding box center [394, 106] width 89 height 23
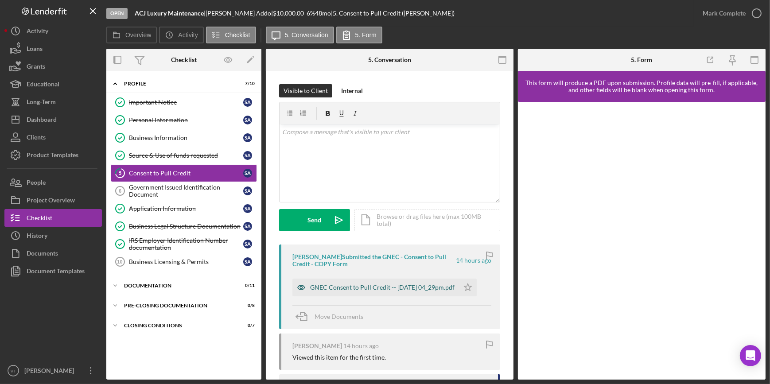
click at [348, 284] on div "GNEC Consent to Pull Credit -- 2025-08-18 04_29pm.pdf" at bounding box center [382, 287] width 145 height 7
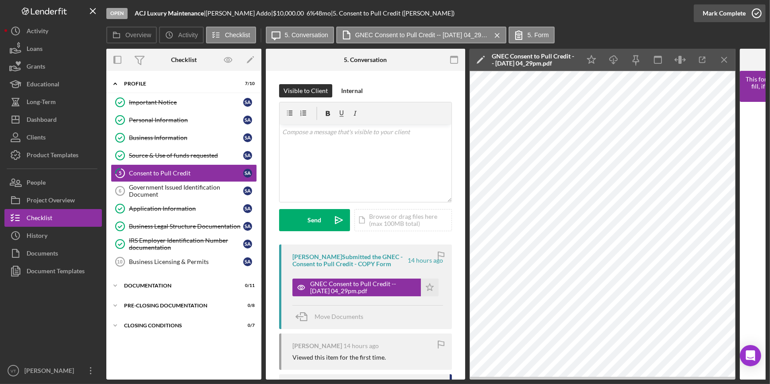
click at [709, 13] on div "Mark Complete" at bounding box center [724, 13] width 43 height 18
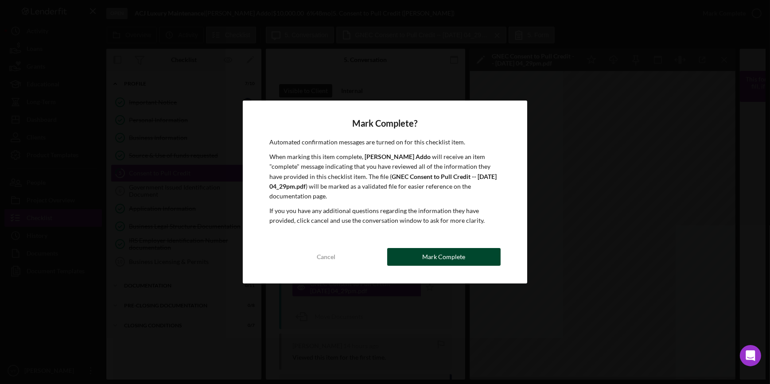
click at [437, 261] on div "Mark Complete" at bounding box center [443, 257] width 43 height 18
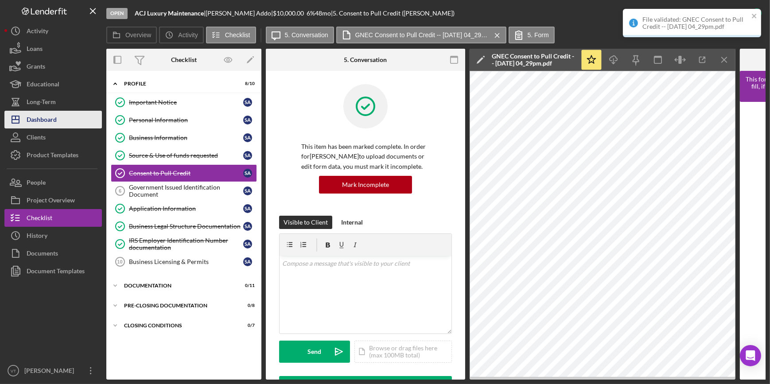
click at [49, 118] on div "Dashboard" at bounding box center [42, 121] width 30 height 20
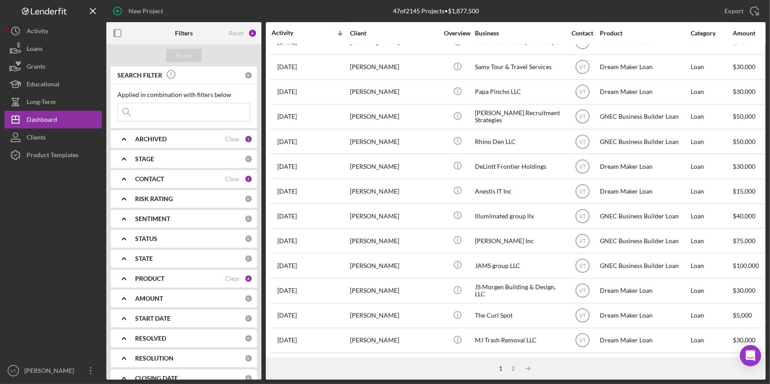
scroll to position [320, 0]
click at [513, 370] on div "2" at bounding box center [513, 368] width 12 height 7
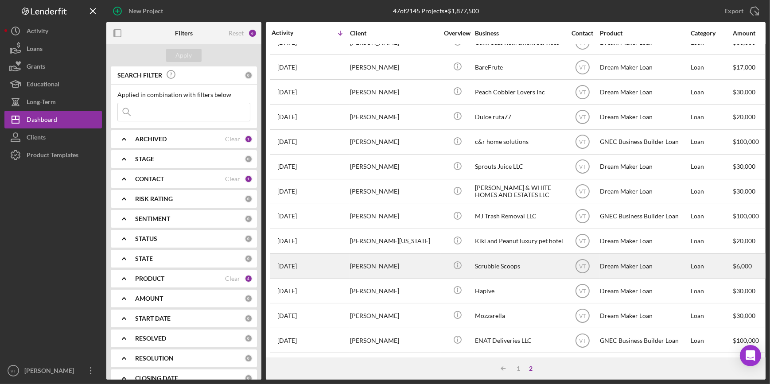
scroll to position [165, 0]
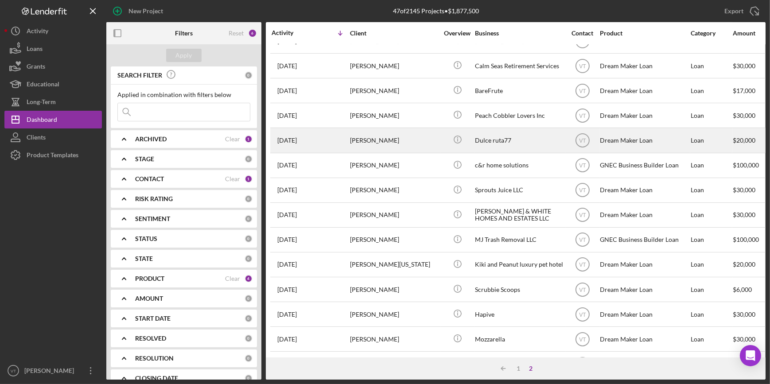
click at [414, 148] on div "Albis Torres" at bounding box center [394, 140] width 89 height 23
